Goal: Information Seeking & Learning: Learn about a topic

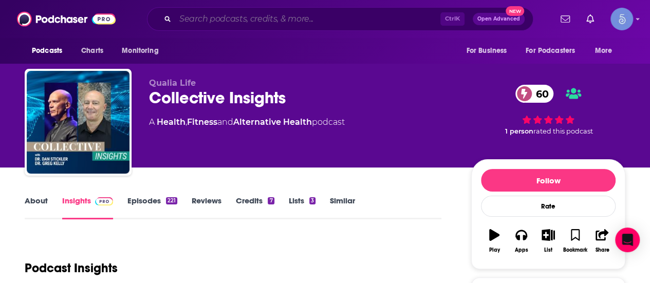
click at [296, 14] on input "Search podcasts, credits, & more..." at bounding box center [307, 19] width 265 height 16
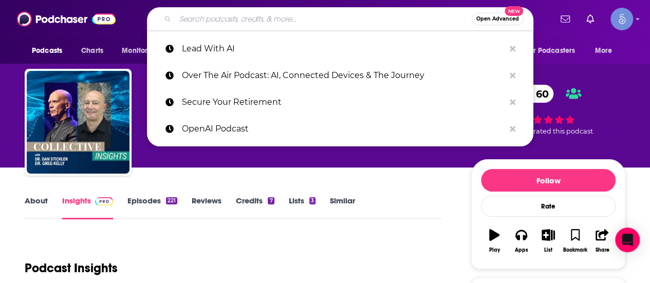
paste input "Collective Insights"
type input "Collective Insights"
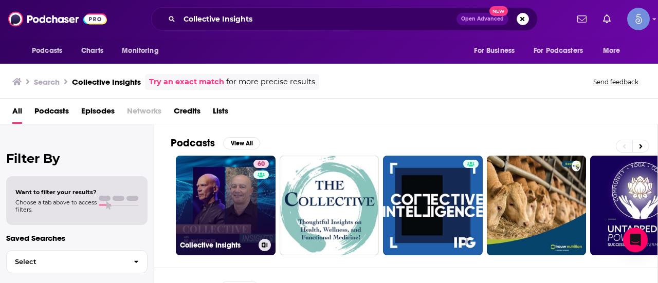
click at [213, 185] on link "60 Collective Insights" at bounding box center [226, 206] width 100 height 100
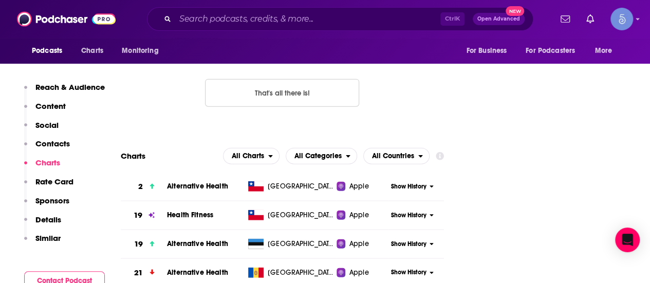
scroll to position [1079, 0]
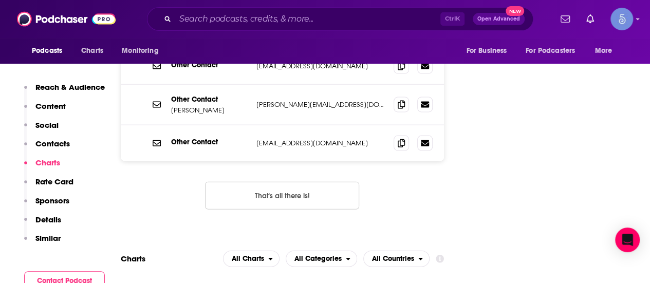
click at [359, 9] on div "Ctrl K Open Advanced New" at bounding box center [340, 19] width 386 height 24
click at [348, 20] on input "Search podcasts, credits, & more..." at bounding box center [307, 19] width 265 height 16
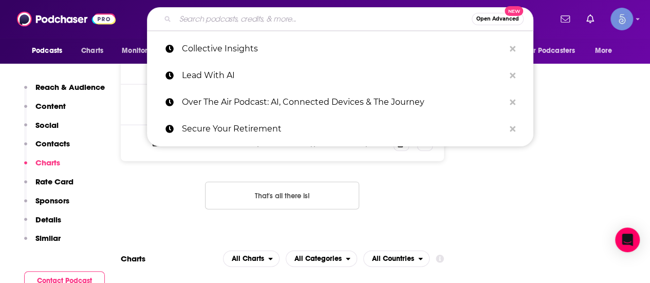
paste input "The Quantum Biology Collective Podcast"
type input "The Quantum Biology Collective Podcast"
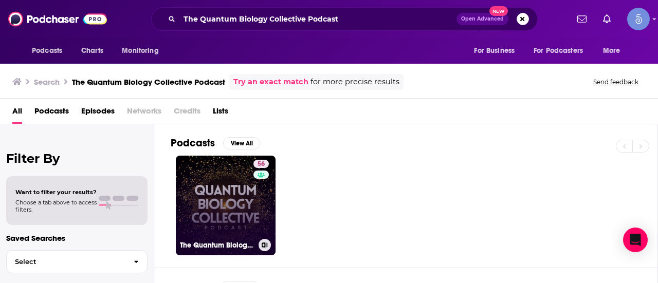
click at [209, 197] on link "56 The Quantum Biology Collective Podcast" at bounding box center [226, 206] width 100 height 100
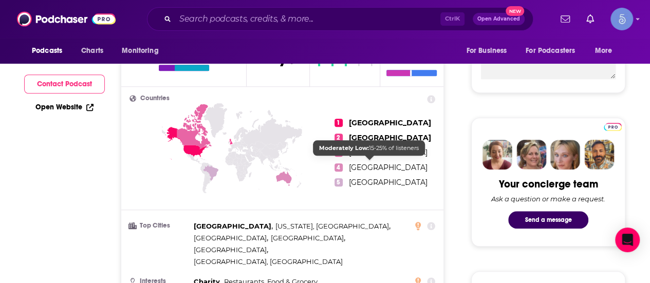
scroll to position [103, 0]
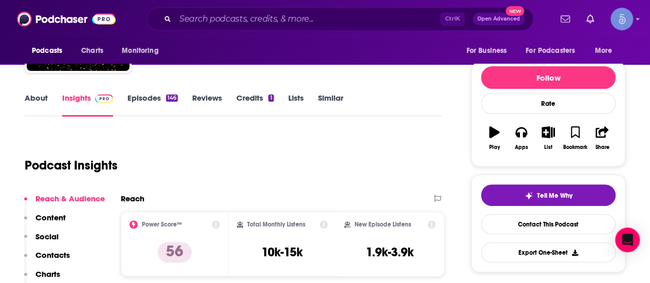
click at [396, 173] on div "Podcast Insights" at bounding box center [229, 159] width 408 height 52
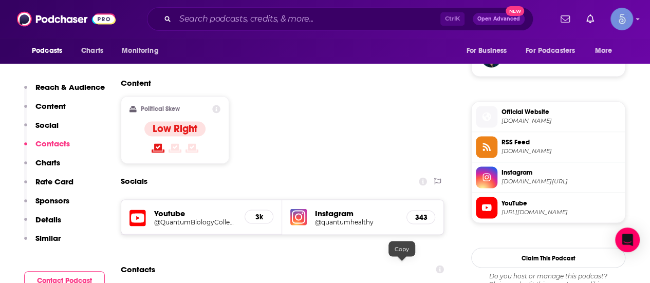
scroll to position [873, 0]
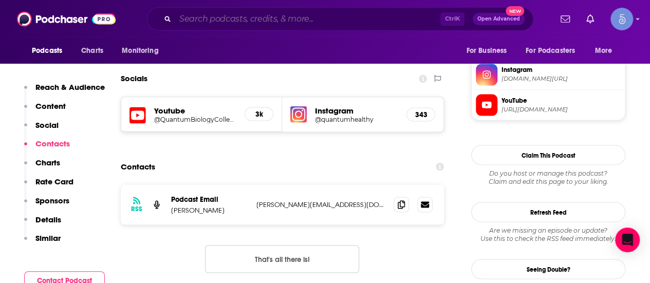
click at [294, 13] on input "Search podcasts, credits, & more..." at bounding box center [307, 19] width 265 height 16
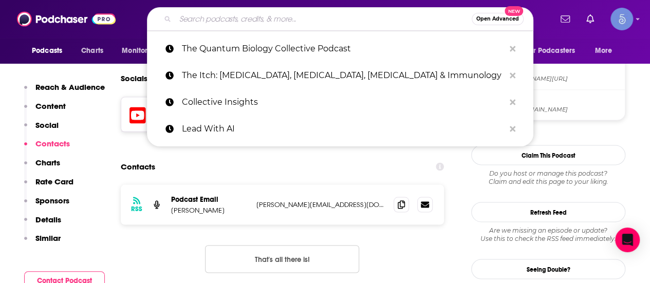
paste input "Flex Diet Podcast"
type input "Flex Diet Podcast"
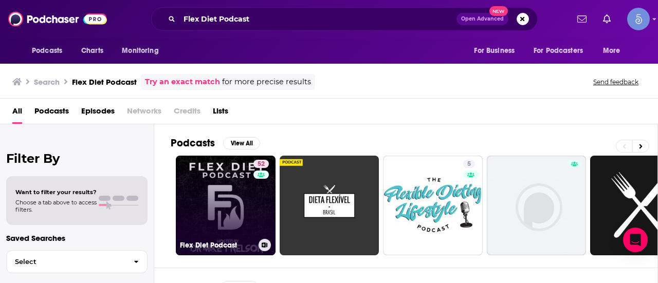
click at [229, 218] on link "52 Flex Diet Podcast" at bounding box center [226, 206] width 100 height 100
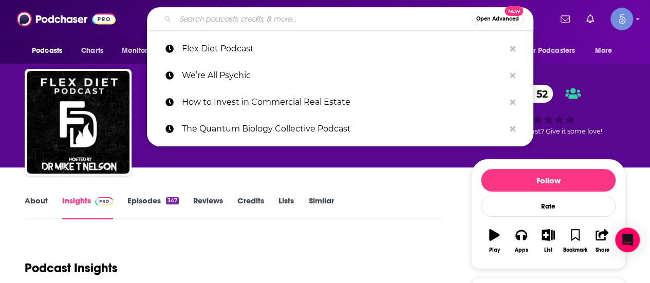
click at [345, 22] on input "Search podcasts, credits, & more..." at bounding box center [323, 19] width 296 height 16
paste input "Diet and Health [DATE]"
type input "Diet and Health [DATE]"
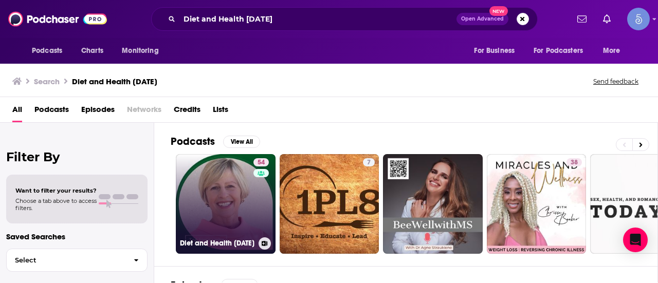
click at [195, 192] on link "54 Diet and Health [DATE]" at bounding box center [226, 204] width 100 height 100
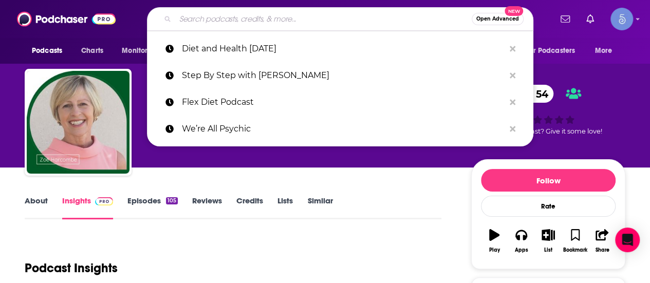
click at [353, 20] on input "Search podcasts, credits, & more..." at bounding box center [323, 19] width 296 height 16
paste input "Diet Disruptors"
type input "Diet Disruptors"
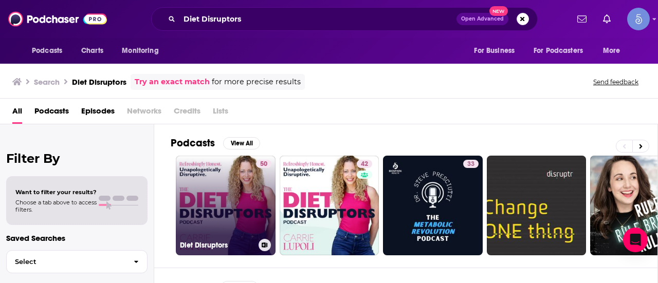
click at [234, 195] on link "50 Diet Disruptors" at bounding box center [226, 206] width 100 height 100
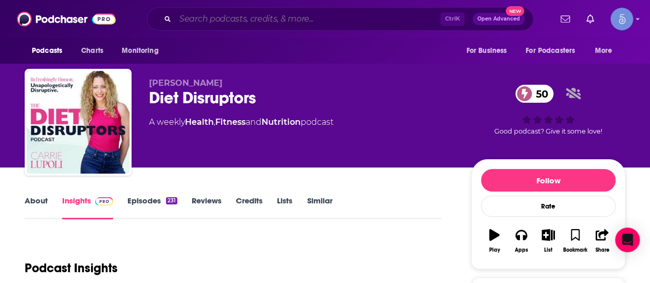
click at [327, 22] on input "Search podcasts, credits, & more..." at bounding box center [307, 19] width 265 height 16
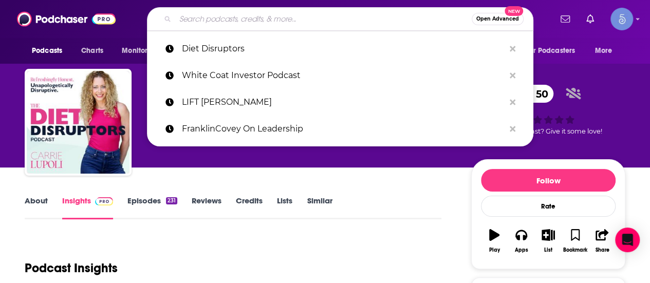
paste input "Keto Talk"
type input "Keto Talk"
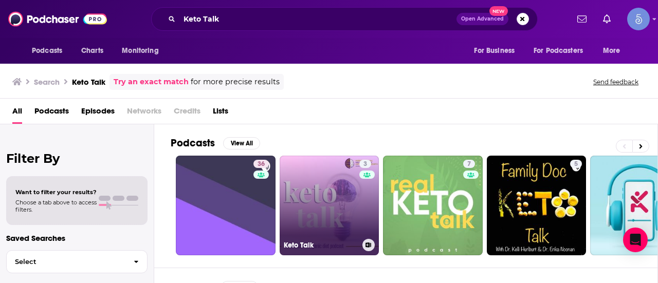
click at [322, 206] on link "3 Keto Talk" at bounding box center [329, 206] width 100 height 100
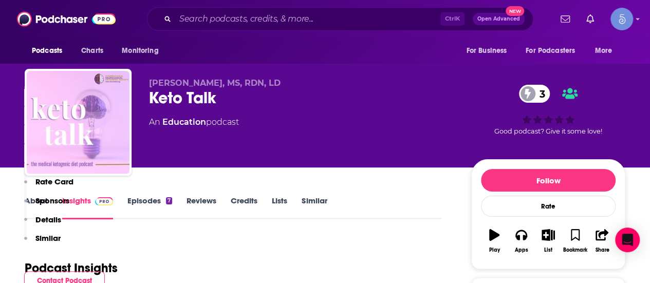
scroll to position [205, 0]
